Goal: Transaction & Acquisition: Obtain resource

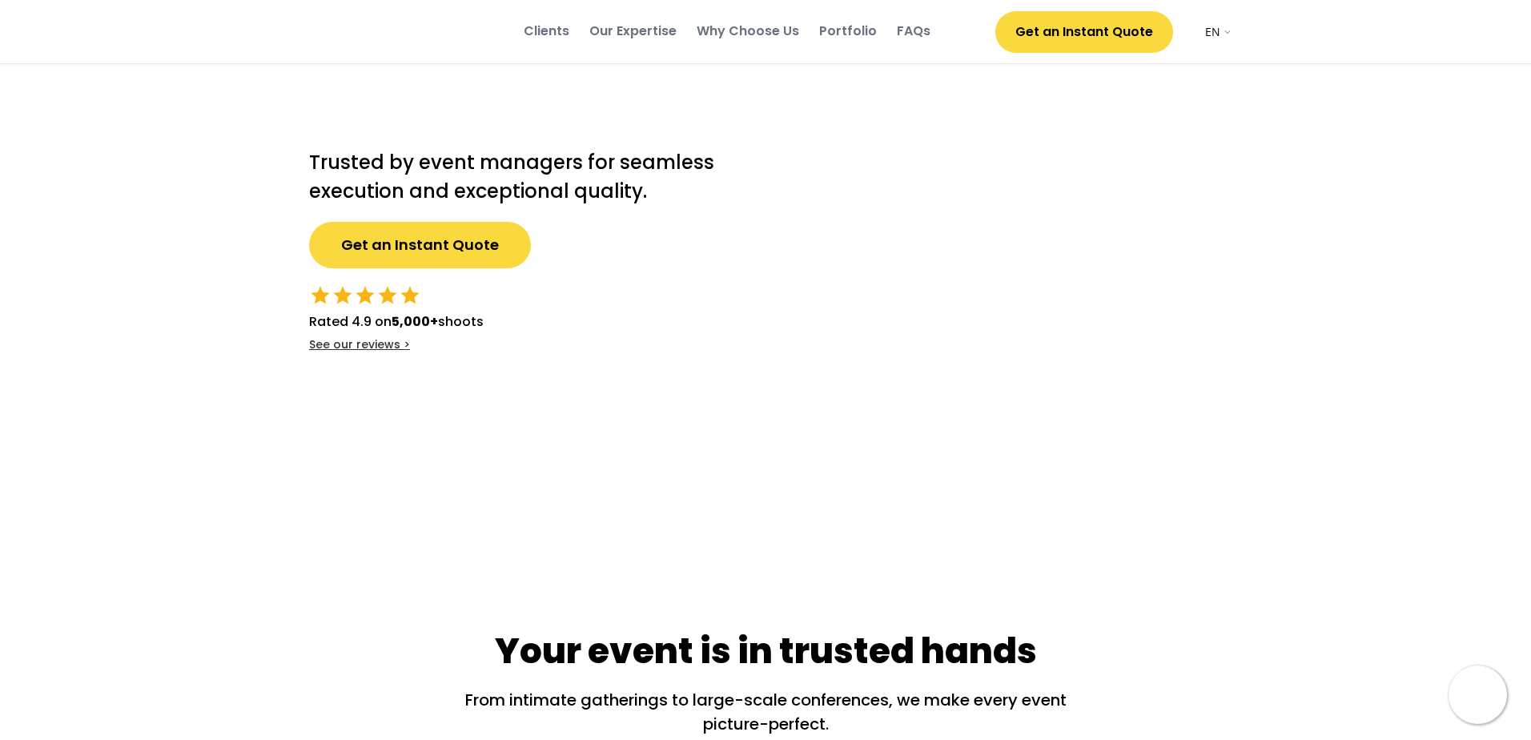
select select ""en""
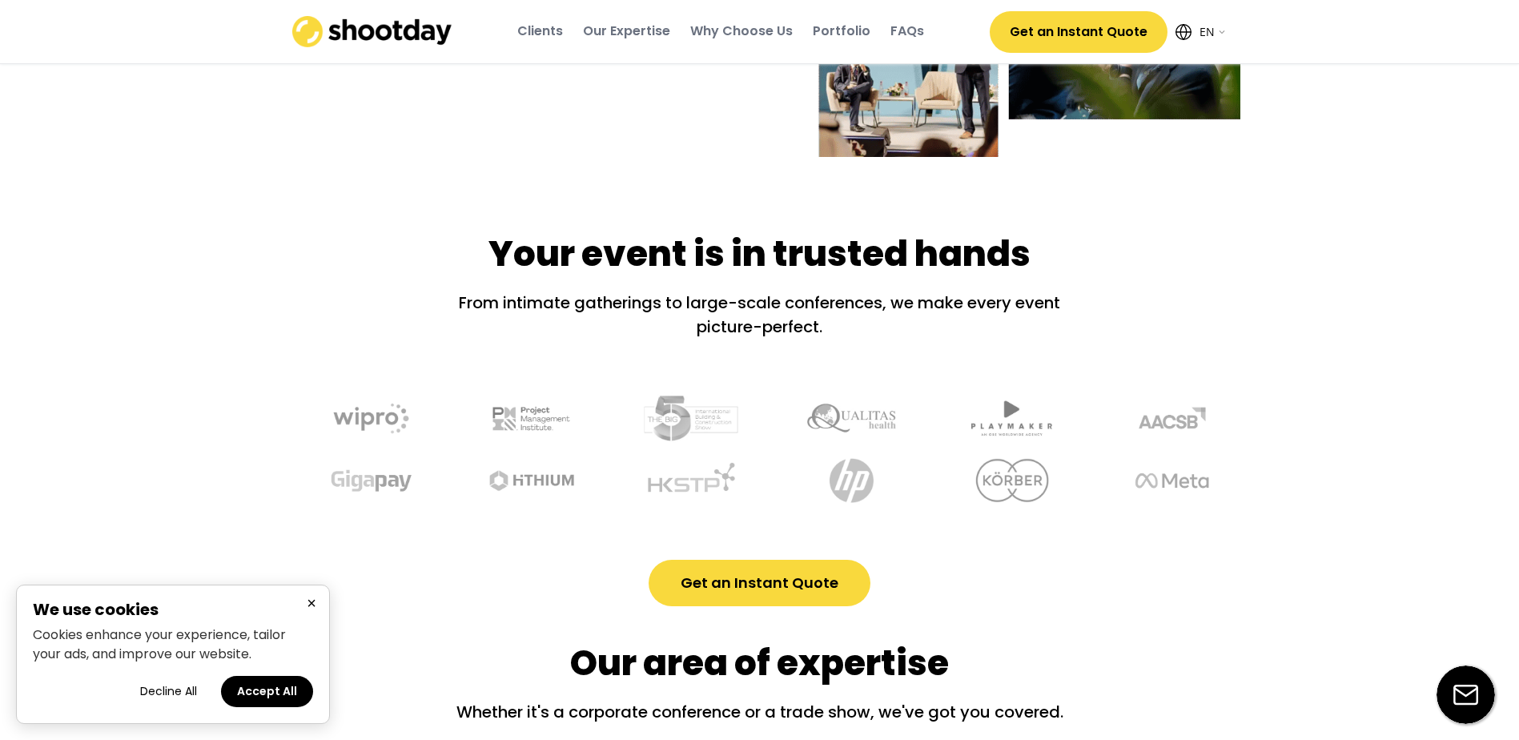
scroll to position [160, 0]
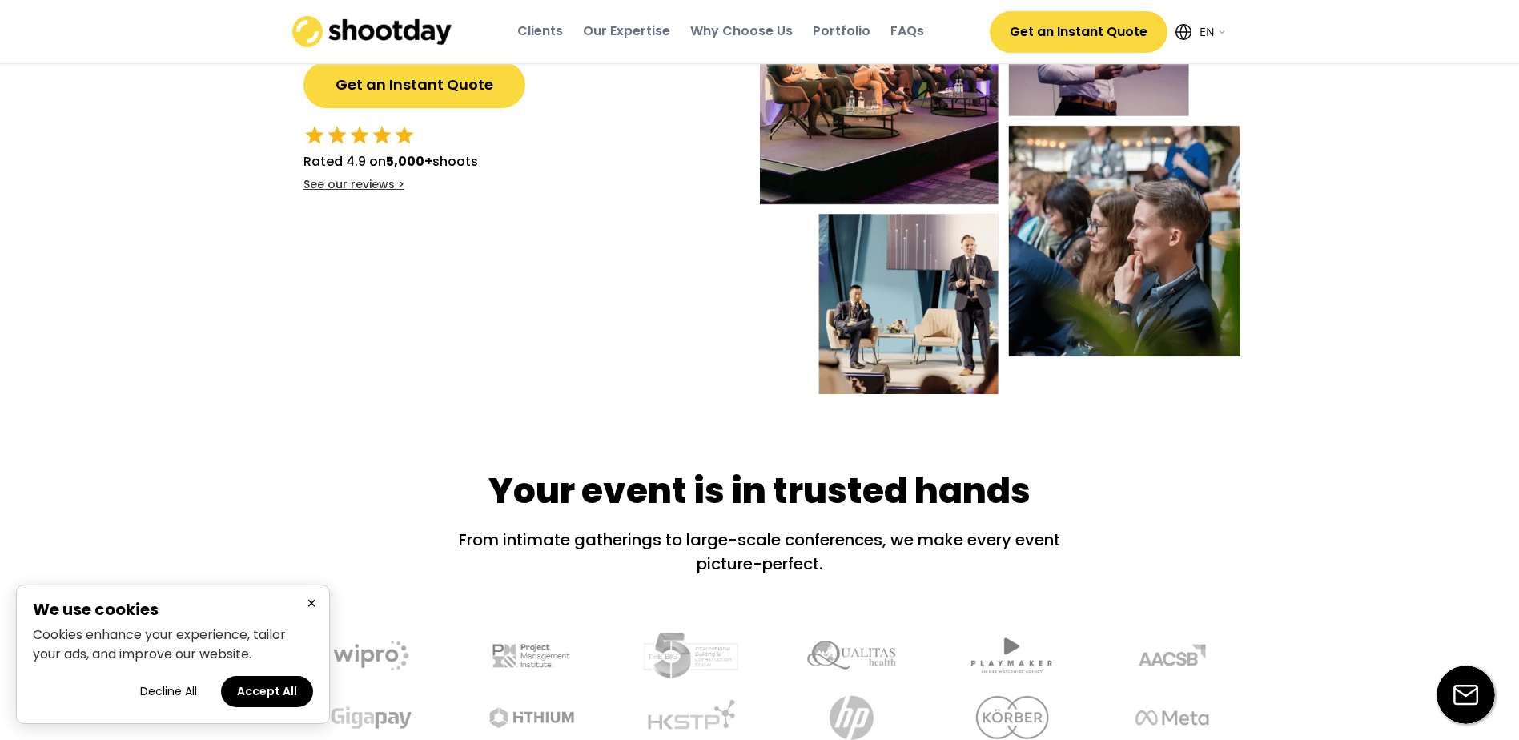
click at [1044, 42] on button "Get an Instant Quote" at bounding box center [1079, 32] width 178 height 42
